Goal: Transaction & Acquisition: Download file/media

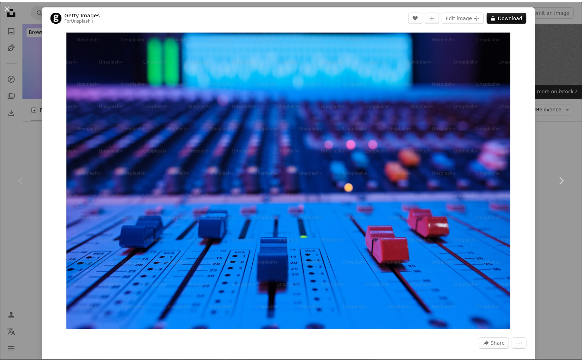
scroll to position [71, 0]
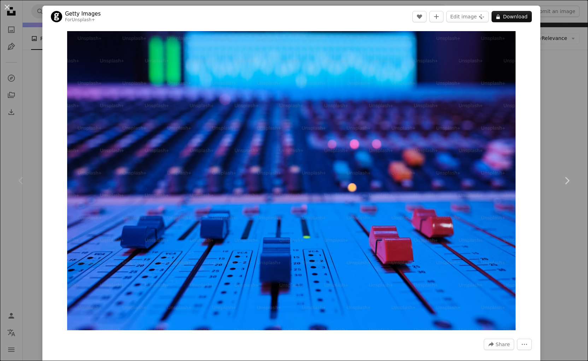
click at [552, 24] on div "An X shape Chevron left Chevron right Getty Images For Unsplash+ A heart A plus…" at bounding box center [294, 180] width 588 height 361
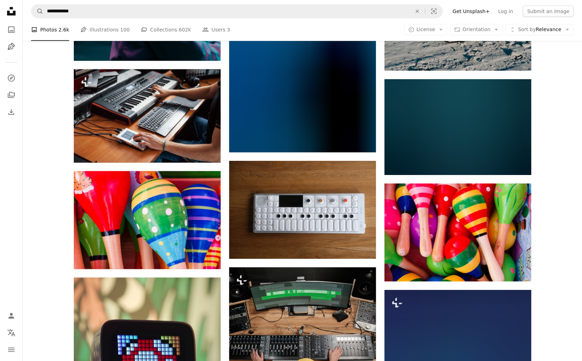
scroll to position [5015, 0]
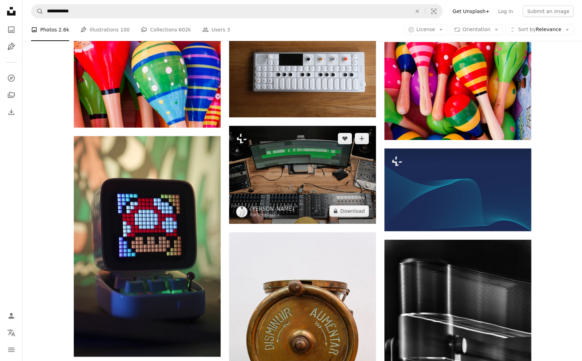
click at [355, 160] on img at bounding box center [302, 175] width 147 height 98
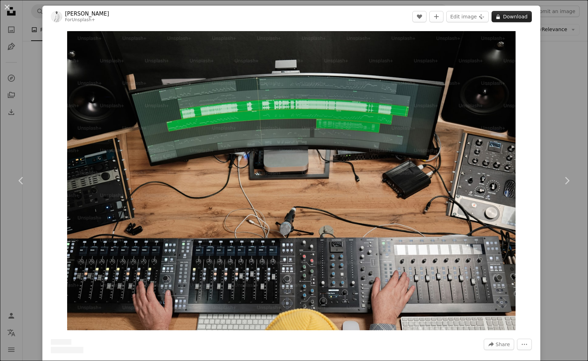
click at [512, 18] on button "A lock Download" at bounding box center [511, 16] width 40 height 11
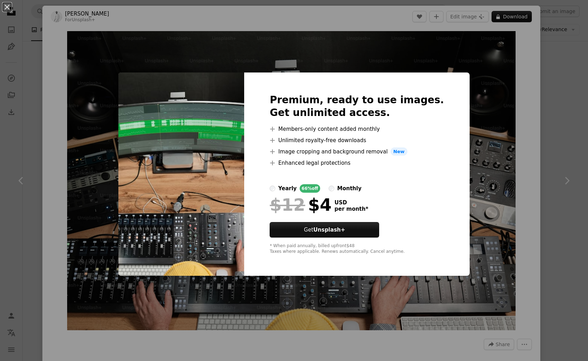
click at [540, 78] on div "An X shape Premium, ready to use images. Get unlimited access. A plus sign Memb…" at bounding box center [294, 180] width 588 height 361
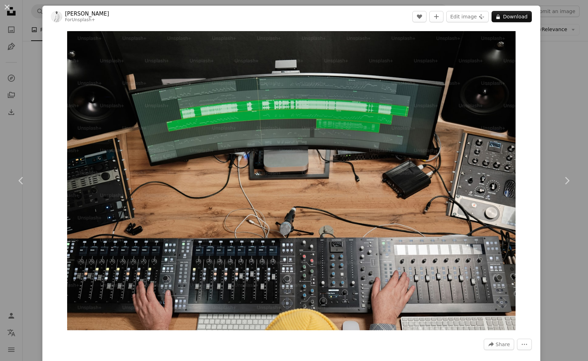
click at [547, 77] on div "An X shape Chevron left Chevron right [PERSON_NAME] For Unsplash+ A heart A plu…" at bounding box center [294, 180] width 588 height 361
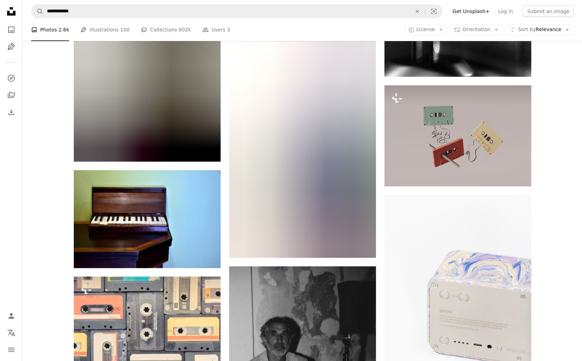
scroll to position [5580, 0]
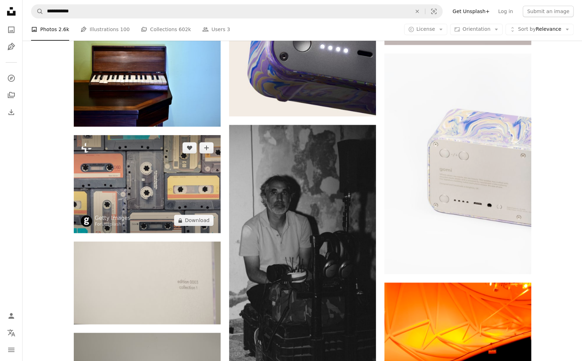
click at [170, 171] on img at bounding box center [147, 184] width 147 height 98
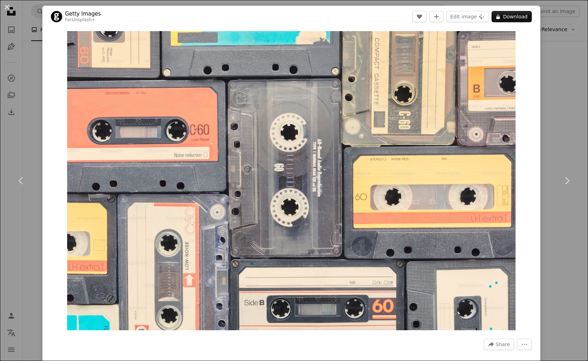
click at [556, 75] on div "An X shape Chevron left Chevron right Getty Images For Unsplash+ A heart A plus…" at bounding box center [294, 180] width 588 height 361
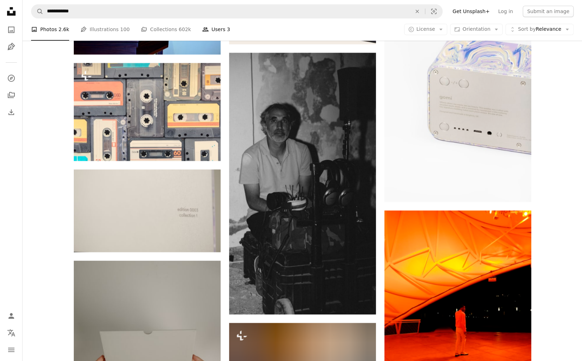
scroll to position [5650, 0]
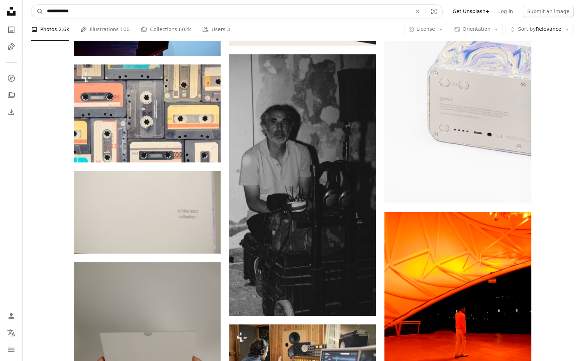
click at [204, 10] on input "**********" at bounding box center [226, 11] width 366 height 13
paste input "Find visuals sitewide"
type input "**********"
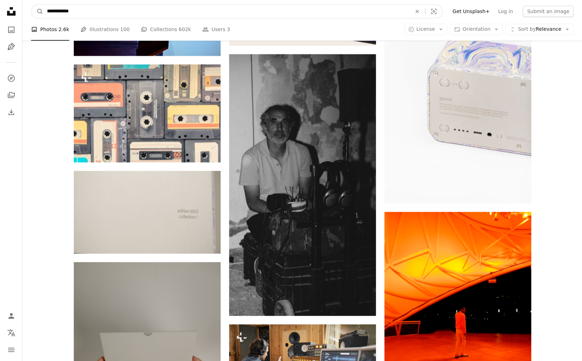
click at [31, 5] on button "A magnifying glass" at bounding box center [37, 11] width 12 height 13
